Goal: Navigation & Orientation: Go to known website

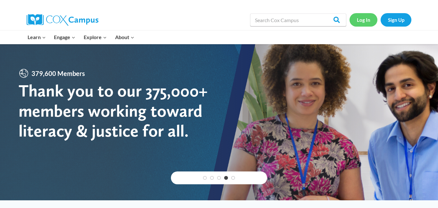
click at [367, 20] on link "Log In" at bounding box center [364, 19] width 28 height 13
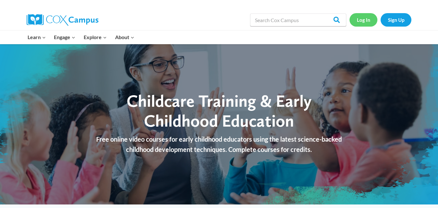
click at [366, 18] on link "Log In" at bounding box center [364, 19] width 28 height 13
